Goal: Task Accomplishment & Management: Use online tool/utility

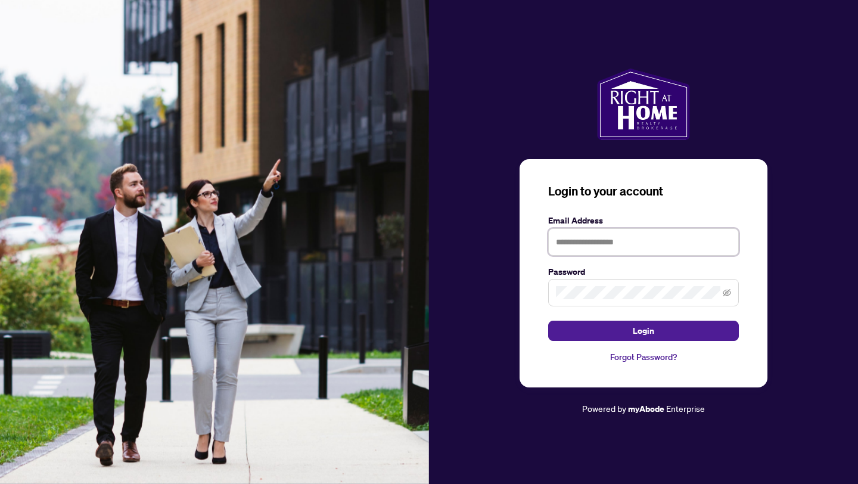
click at [671, 243] on input "text" at bounding box center [643, 241] width 191 height 27
type input "**********"
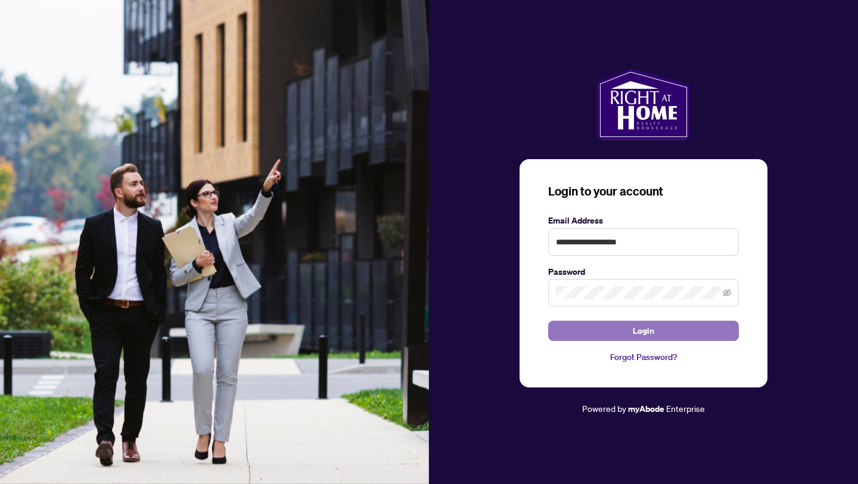
click at [647, 333] on span "Login" at bounding box center [643, 330] width 21 height 19
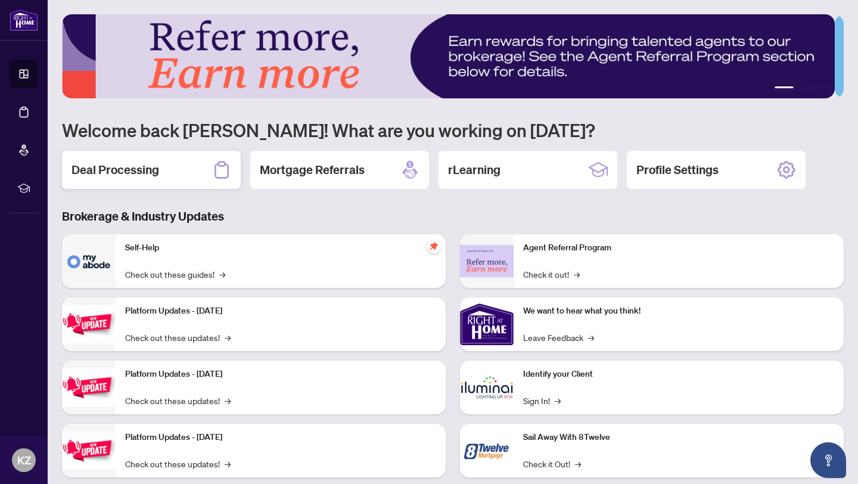
click at [108, 168] on h2 "Deal Processing" at bounding box center [116, 170] width 88 height 17
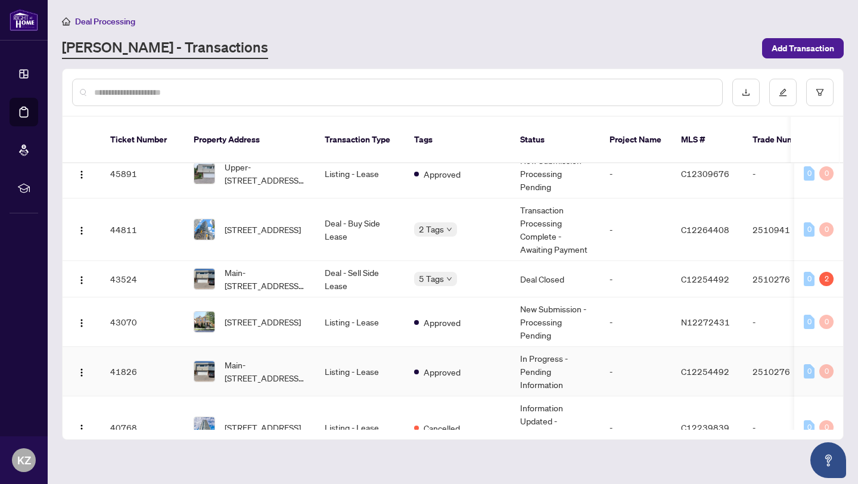
scroll to position [209, 0]
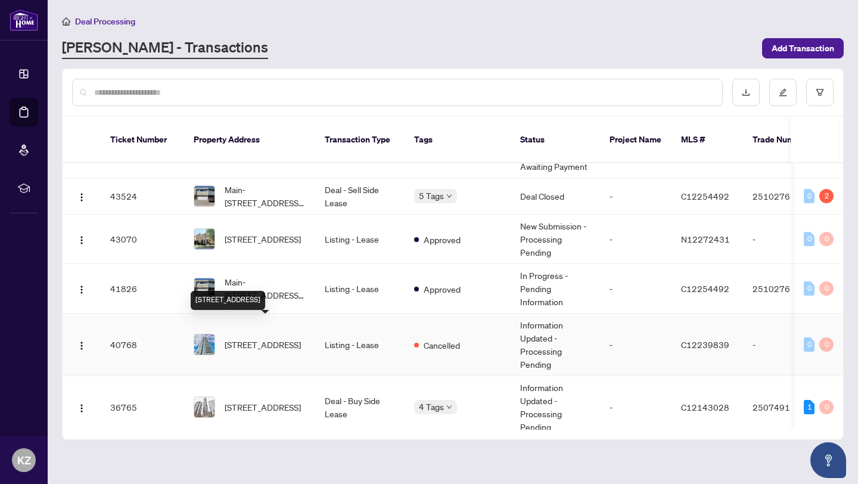
click at [248, 338] on span "[STREET_ADDRESS]" at bounding box center [263, 344] width 76 height 13
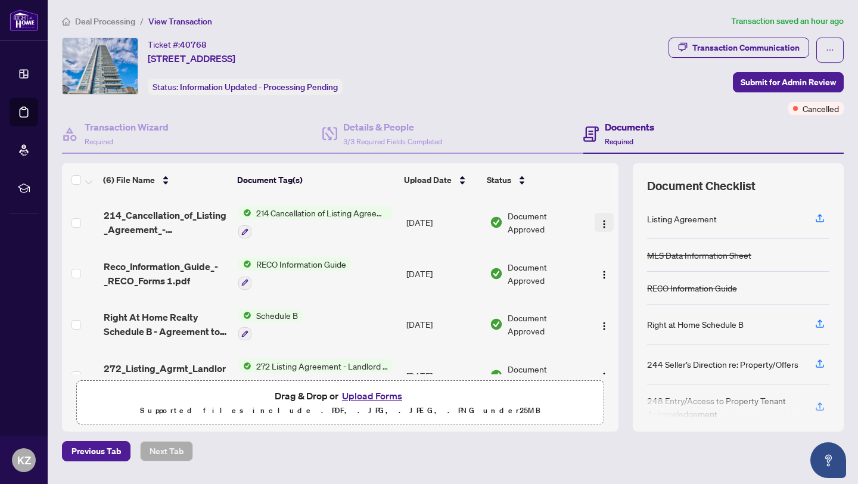
click at [600, 222] on img "button" at bounding box center [605, 224] width 10 height 10
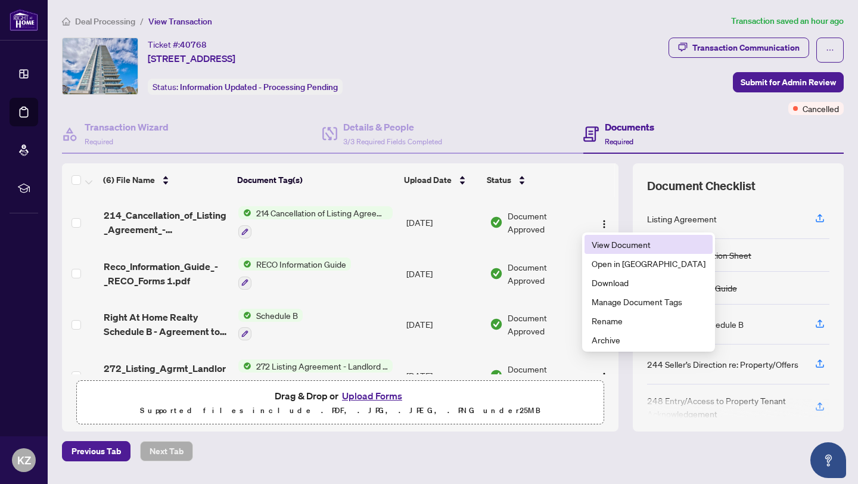
click at [601, 244] on span "View Document" at bounding box center [649, 244] width 114 height 13
